Goal: Check status: Check status

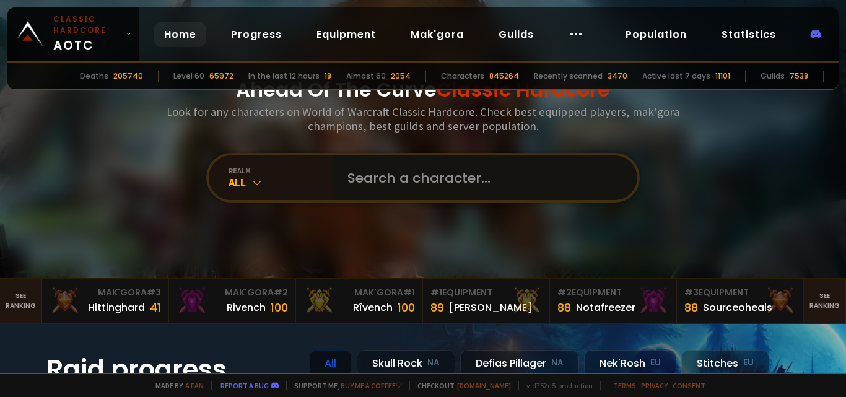
click at [387, 188] on input "text" at bounding box center [481, 177] width 282 height 45
click at [394, 185] on input "text" at bounding box center [481, 177] width 282 height 45
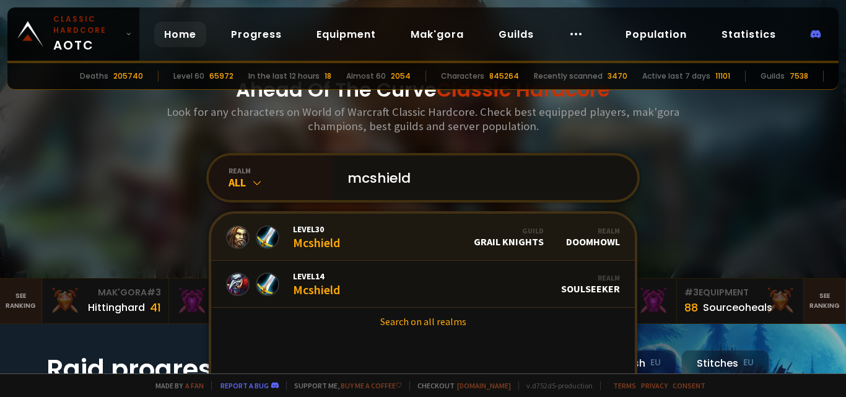
type input "mcshield"
click at [359, 238] on link "Level 30 Mcshield Guild Grail Knights Realm Doomhowl" at bounding box center [423, 237] width 424 height 47
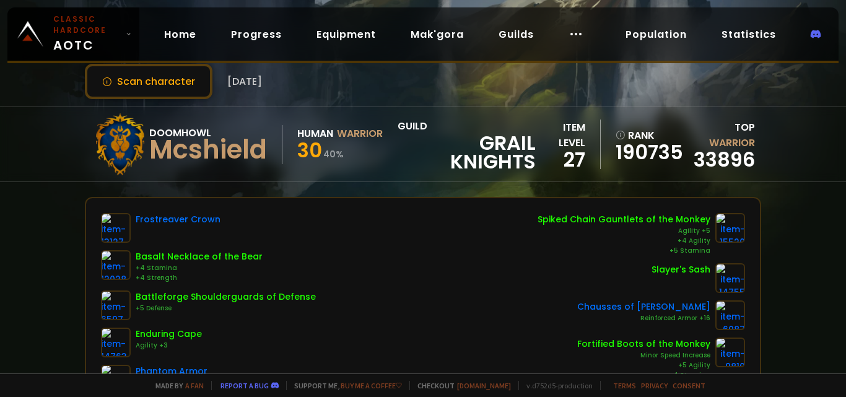
scroll to position [22, 0]
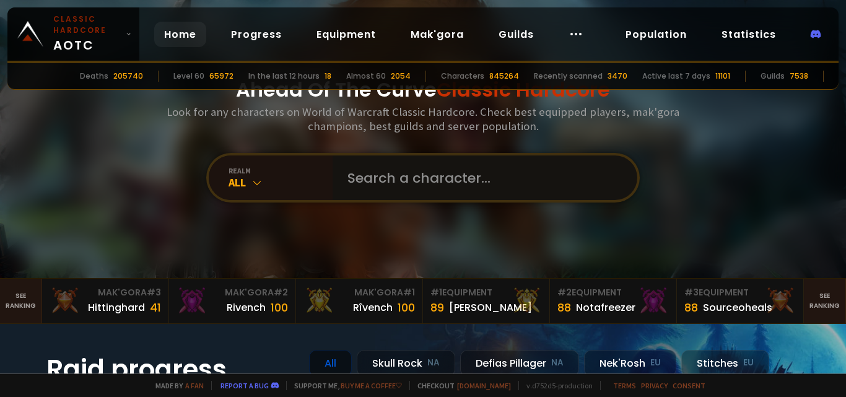
click at [394, 182] on input "text" at bounding box center [481, 177] width 282 height 45
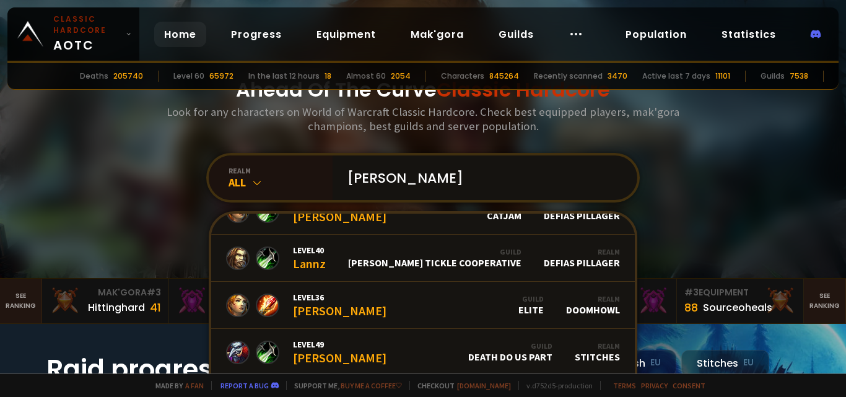
scroll to position [123, 0]
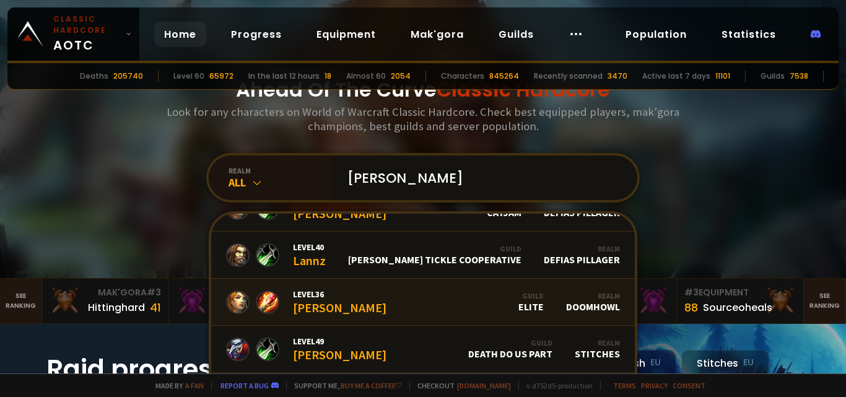
type input "[PERSON_NAME]"
click at [463, 308] on link "Level 36 [PERSON_NAME] Guild Elite Realm Doomhowl" at bounding box center [423, 302] width 424 height 47
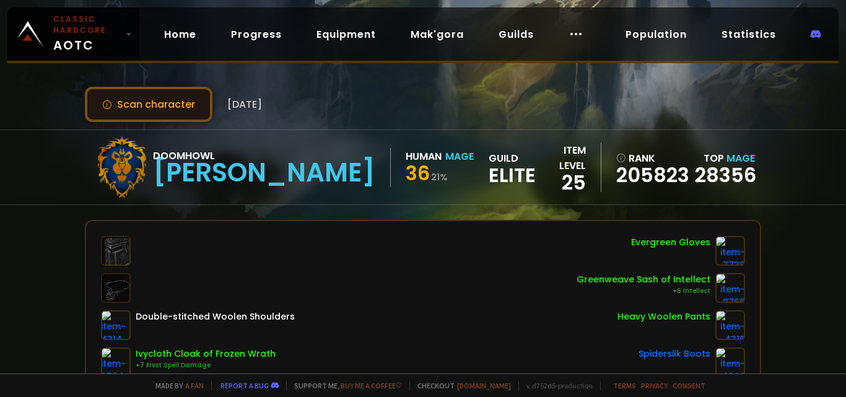
click at [180, 106] on button "Scan character" at bounding box center [149, 104] width 128 height 35
click at [28, 234] on div "Scan character [DATE] Doomhowl [PERSON_NAME] Human Mage 36 21 % guild Elite ite…" at bounding box center [423, 186] width 846 height 373
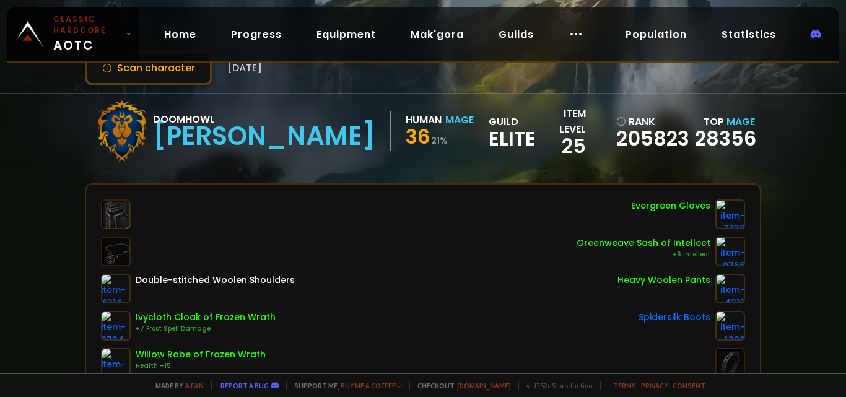
scroll to position [22, 0]
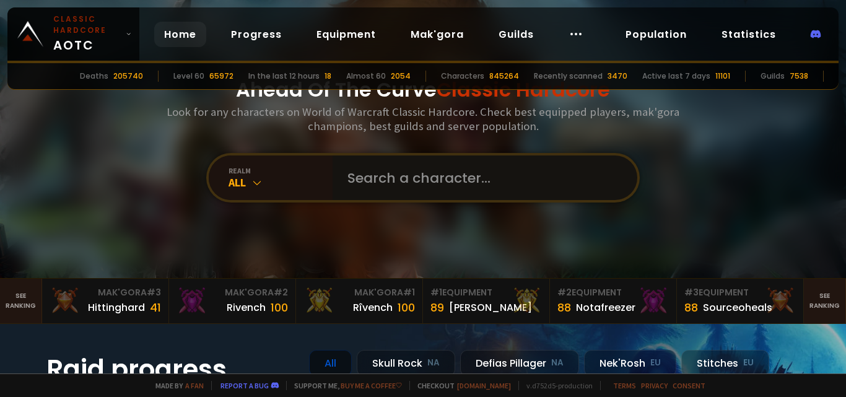
click at [437, 170] on input "text" at bounding box center [481, 177] width 282 height 45
type input "roguepugg"
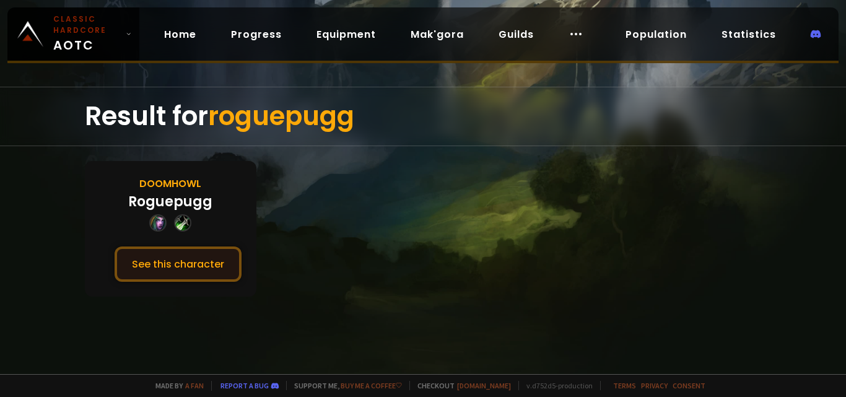
click at [214, 264] on button "See this character" at bounding box center [178, 264] width 127 height 35
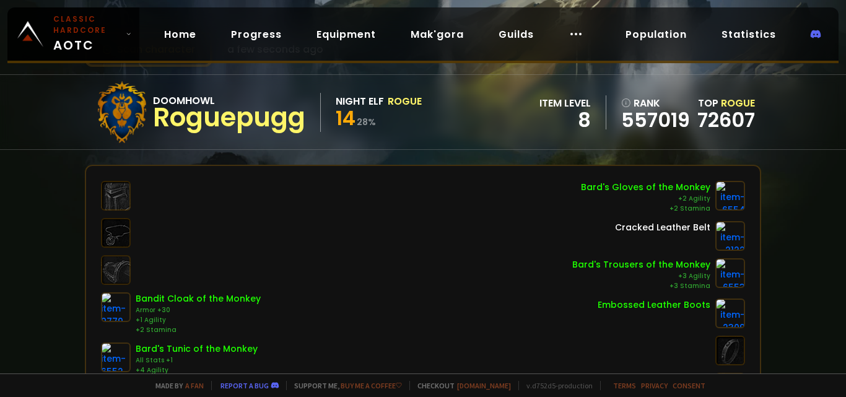
scroll to position [49, 0]
